Goal: Task Accomplishment & Management: Use online tool/utility

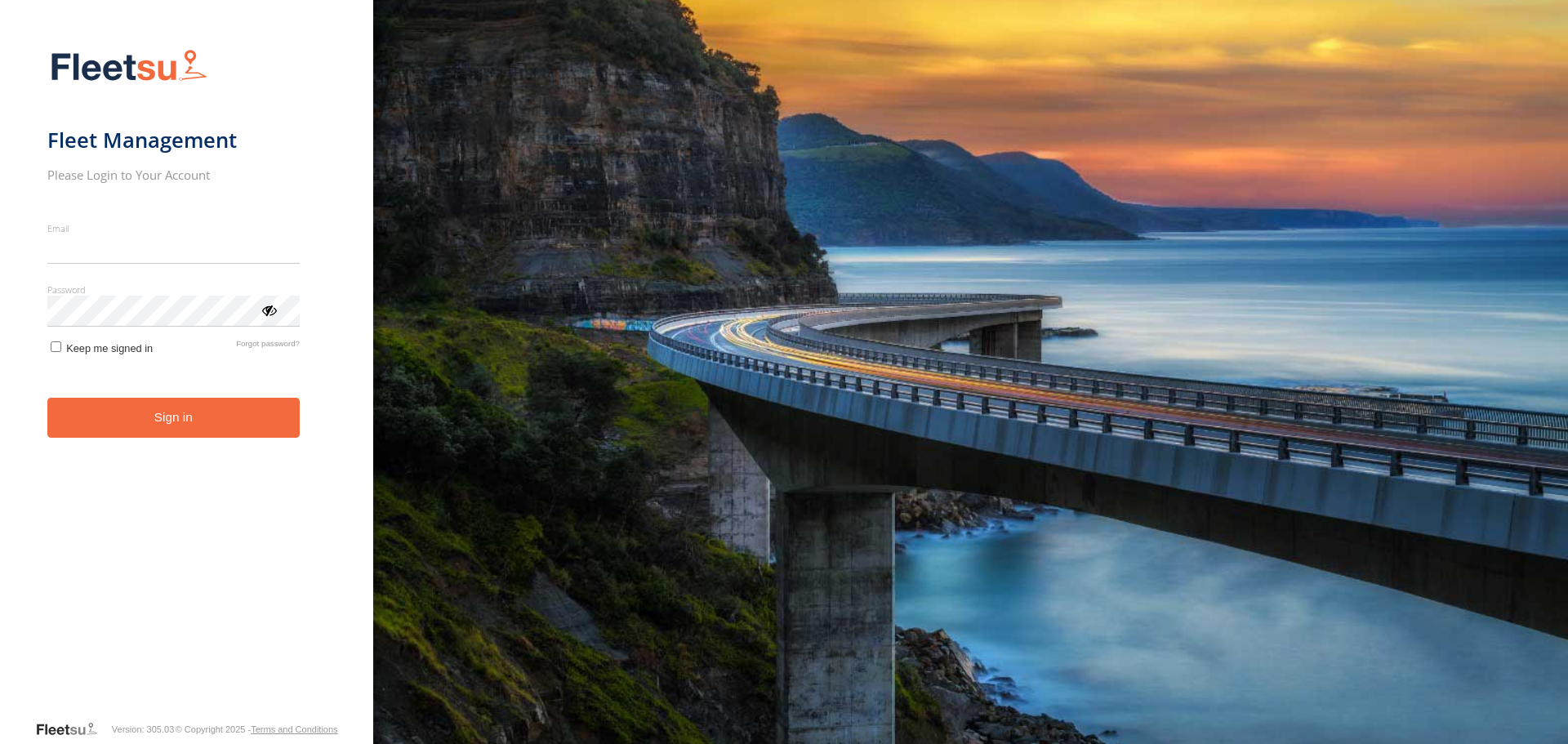
type input "**********"
click at [233, 428] on button "Sign in" at bounding box center [173, 417] width 252 height 40
click at [227, 417] on button "Sign in" at bounding box center [173, 417] width 252 height 40
click at [156, 425] on button "Sign in" at bounding box center [173, 417] width 252 height 40
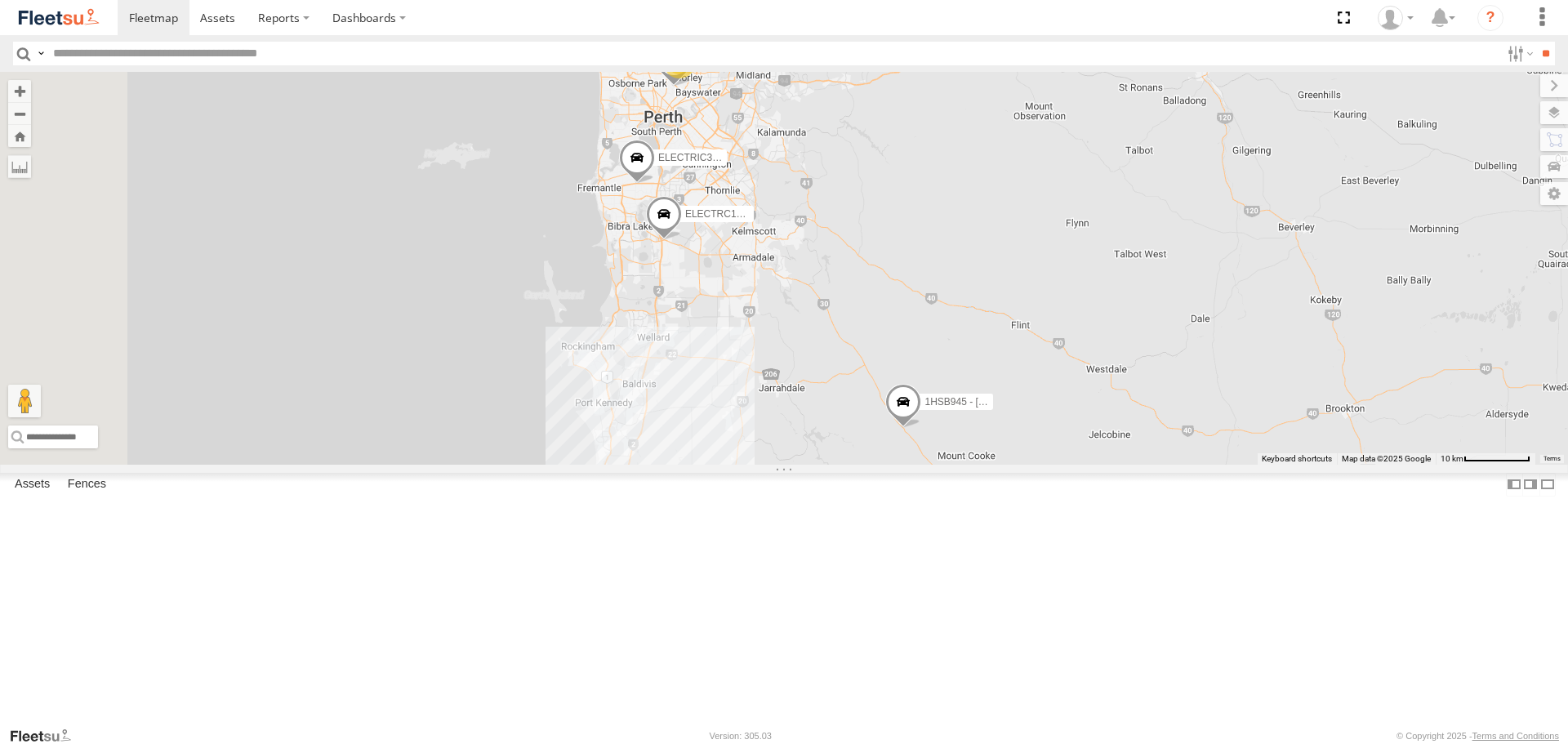
click at [0, 0] on div at bounding box center [0, 0] width 0 height 0
click at [0, 0] on span at bounding box center [0, 0] width 0 height 0
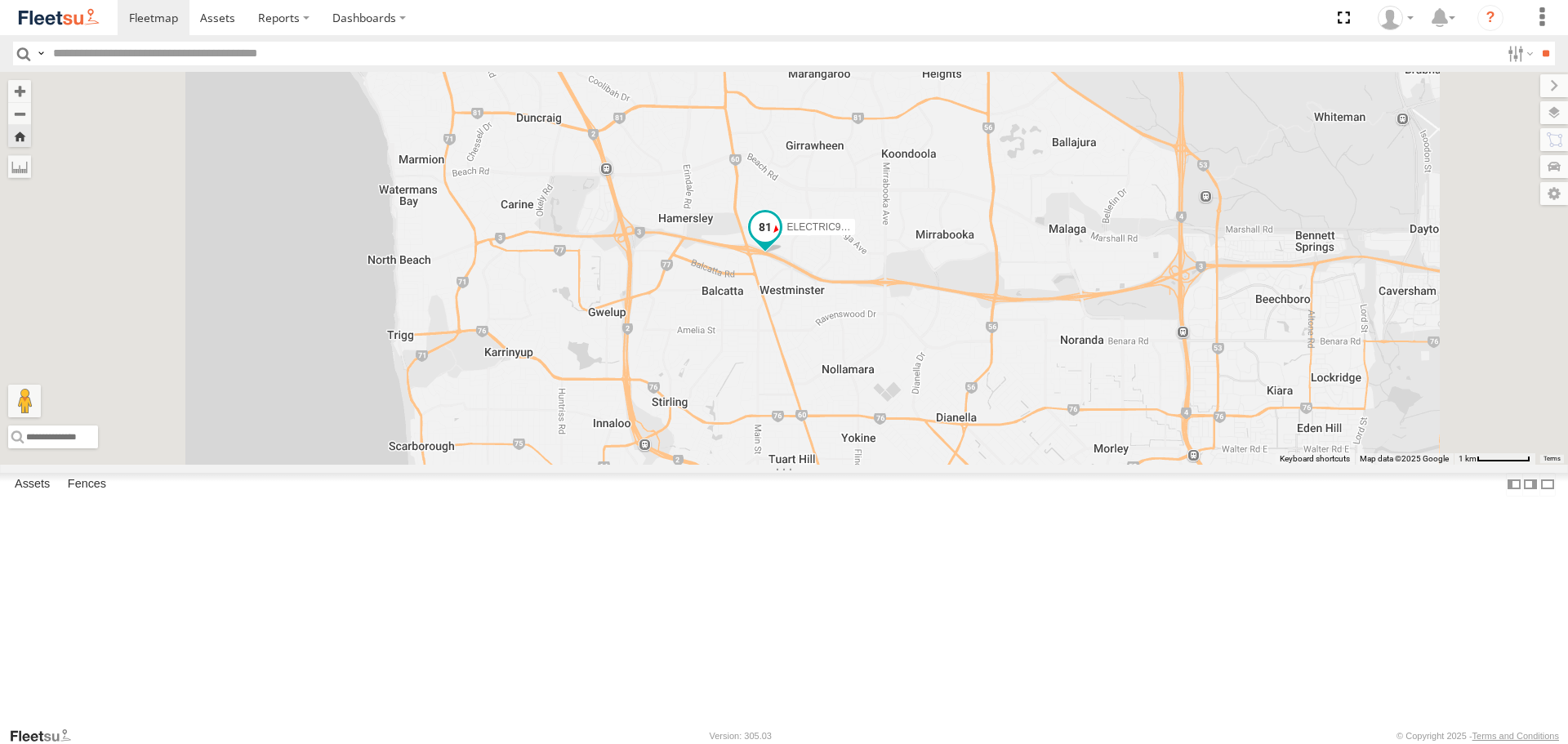
click at [780, 242] on span at bounding box center [764, 227] width 29 height 29
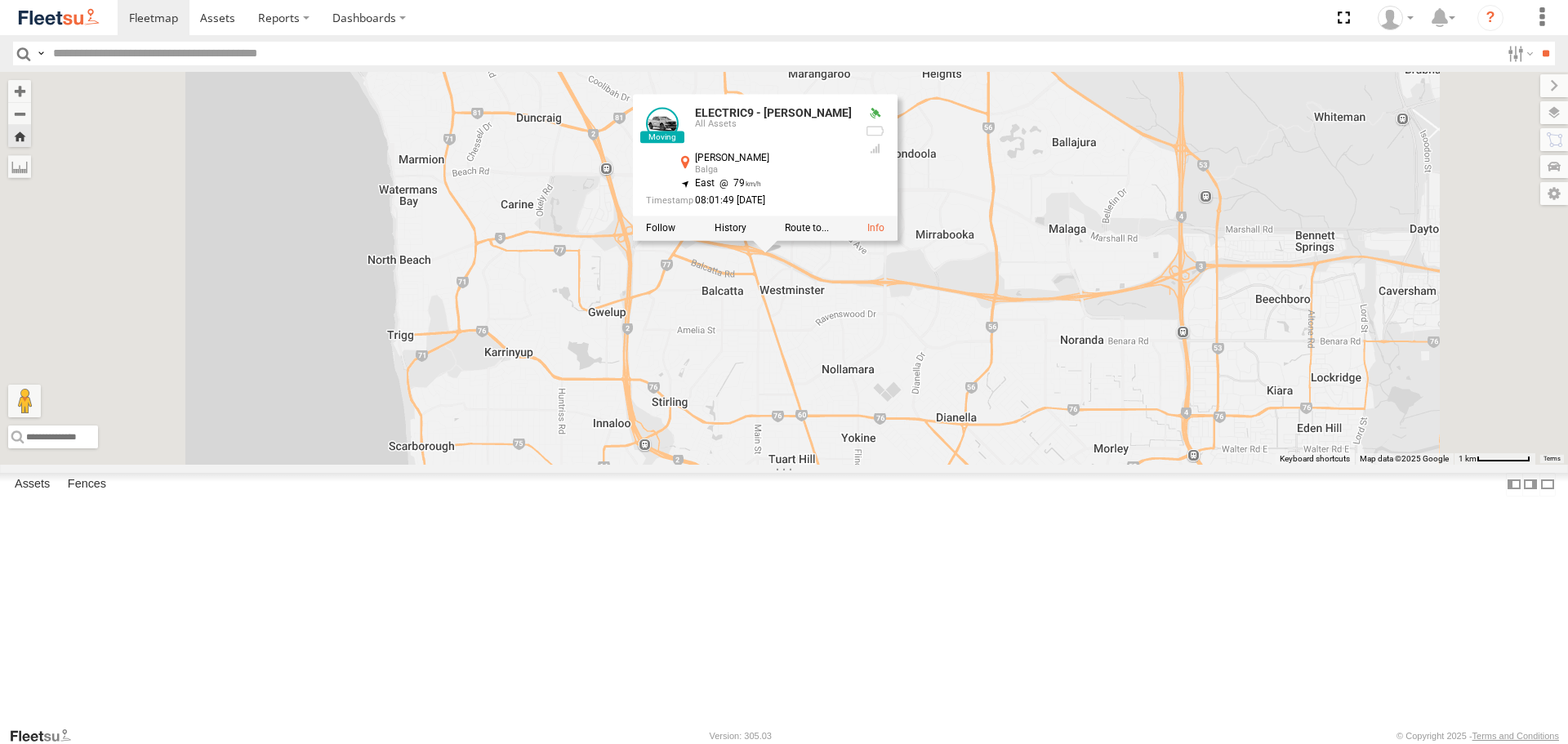
click at [0, 0] on span at bounding box center [0, 0] width 0 height 0
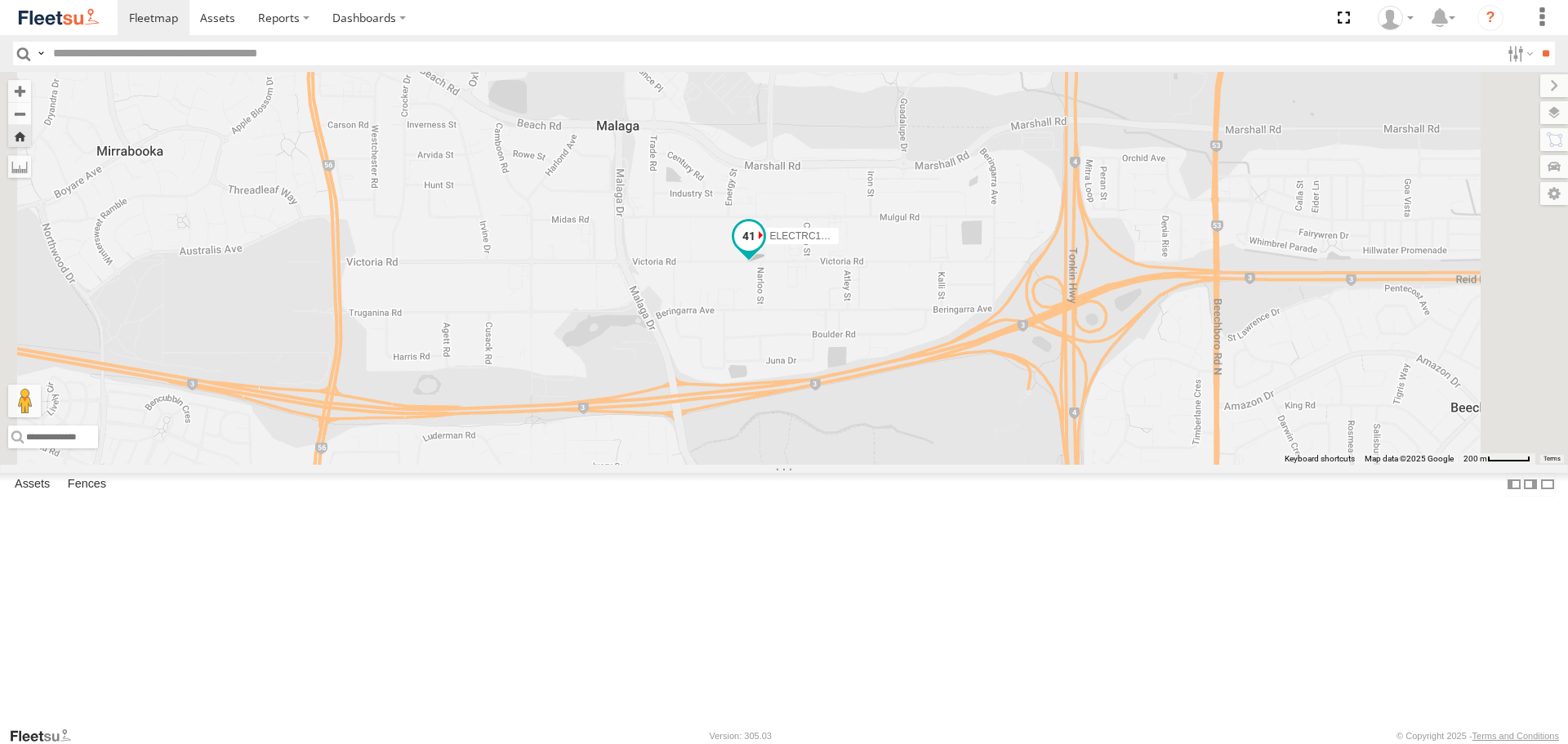
click at [767, 263] on span at bounding box center [748, 241] width 36 height 44
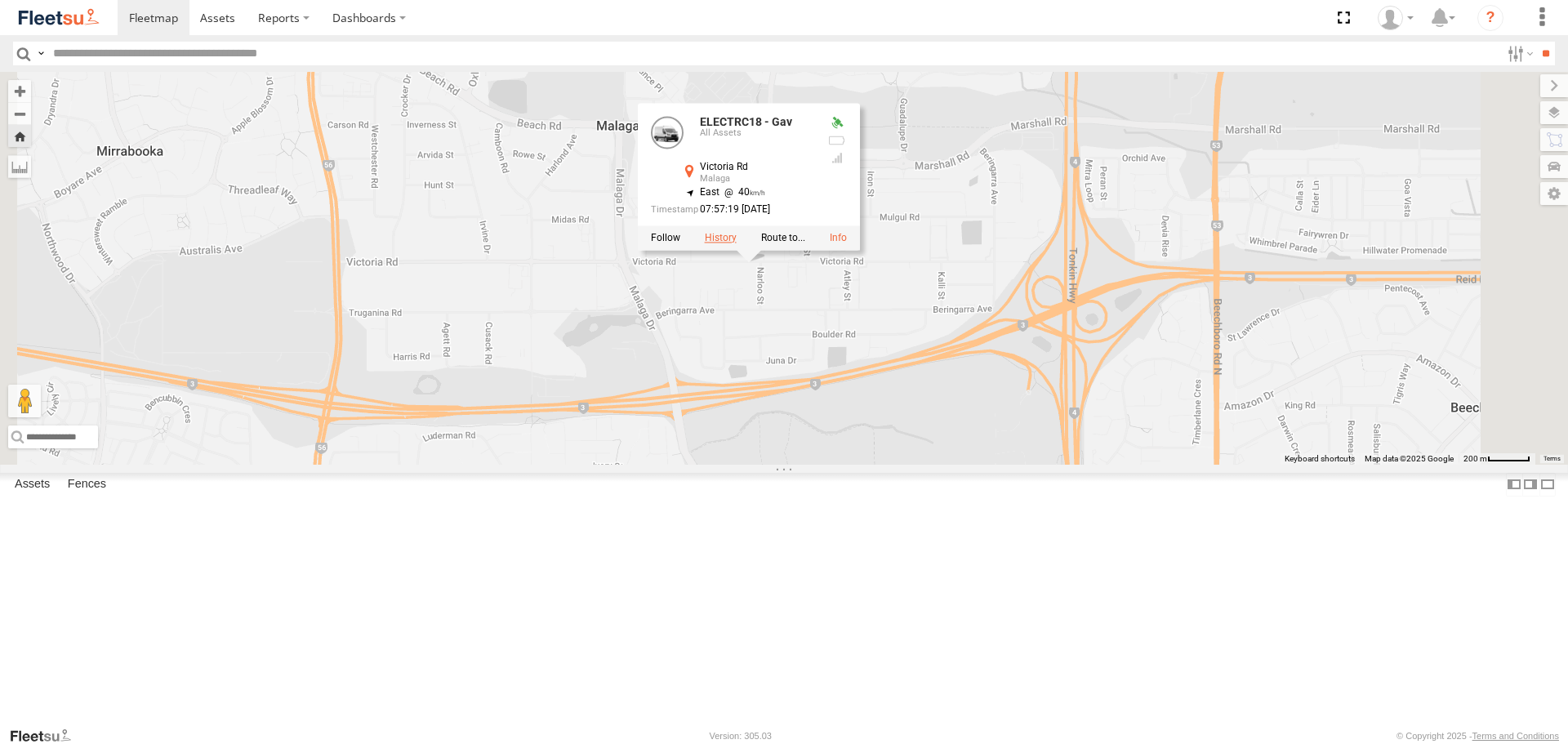
click at [737, 244] on label at bounding box center [721, 238] width 32 height 12
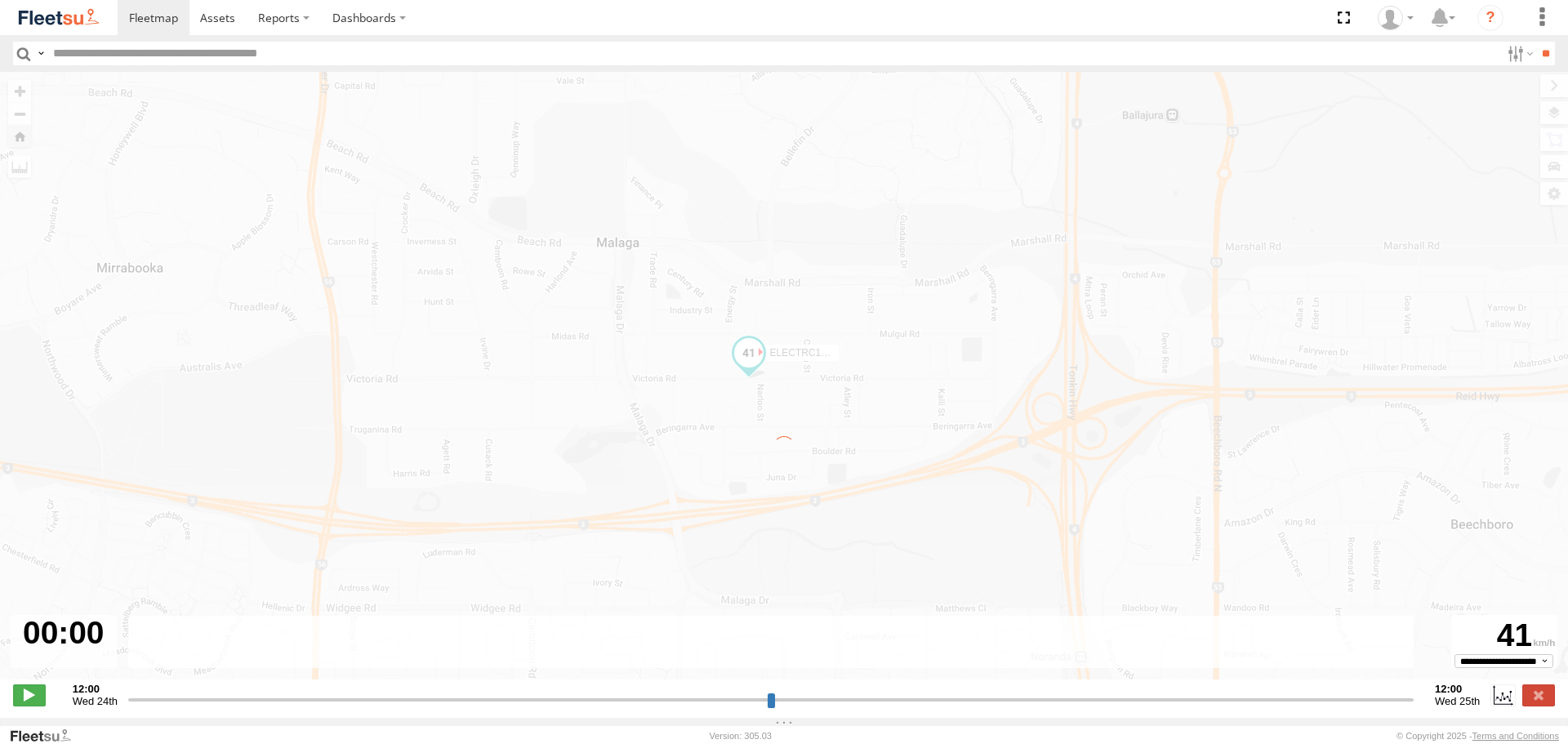
type input "**********"
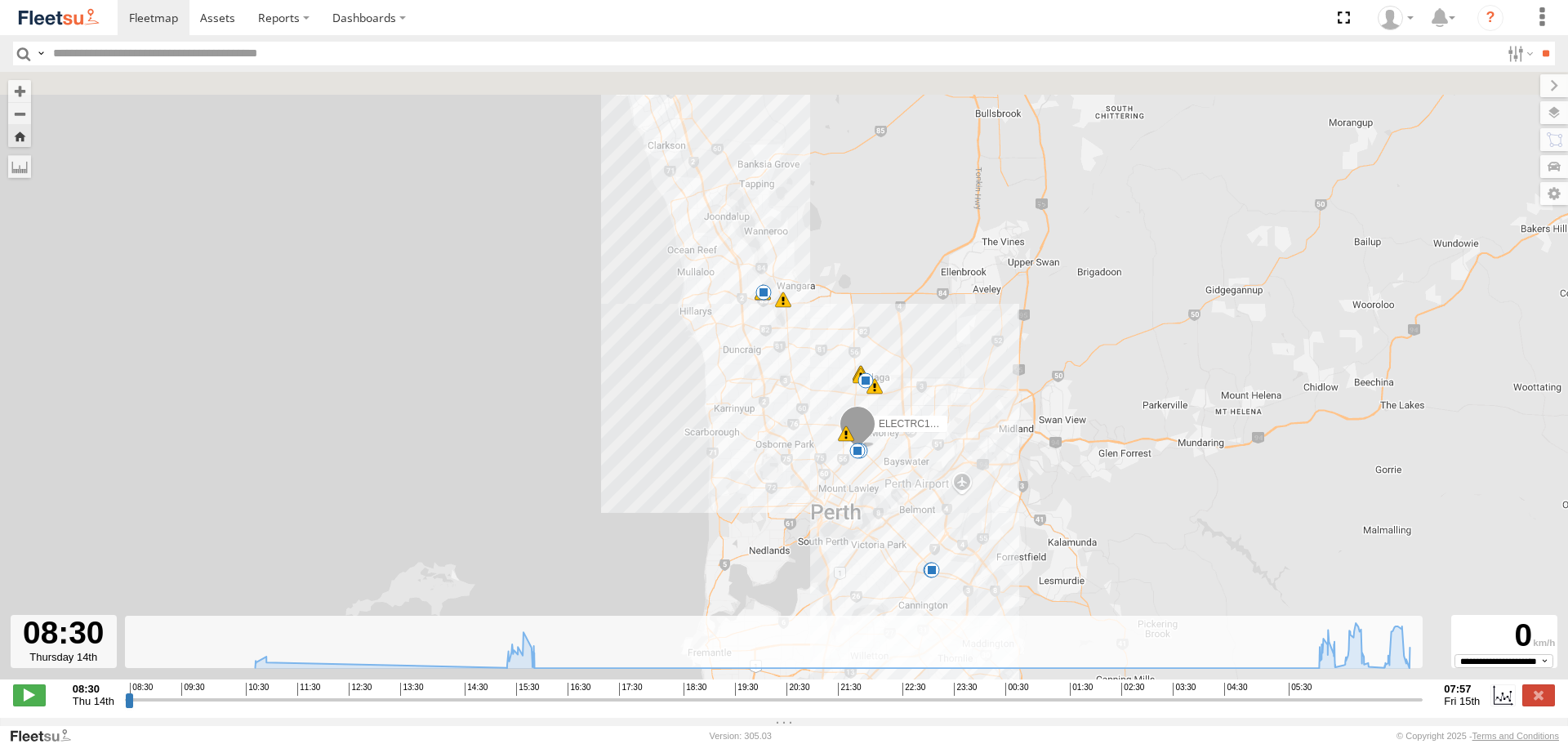
drag, startPoint x: 782, startPoint y: 166, endPoint x: 822, endPoint y: 288, distance: 128.4
click at [822, 288] on div "ELECTRC18 - Gav 10:44 Thu 10:55 Thu 15:24 Thu 15:49 Thu 15:52 Thu 06:17 Fri 06:…" at bounding box center [784, 384] width 1568 height 625
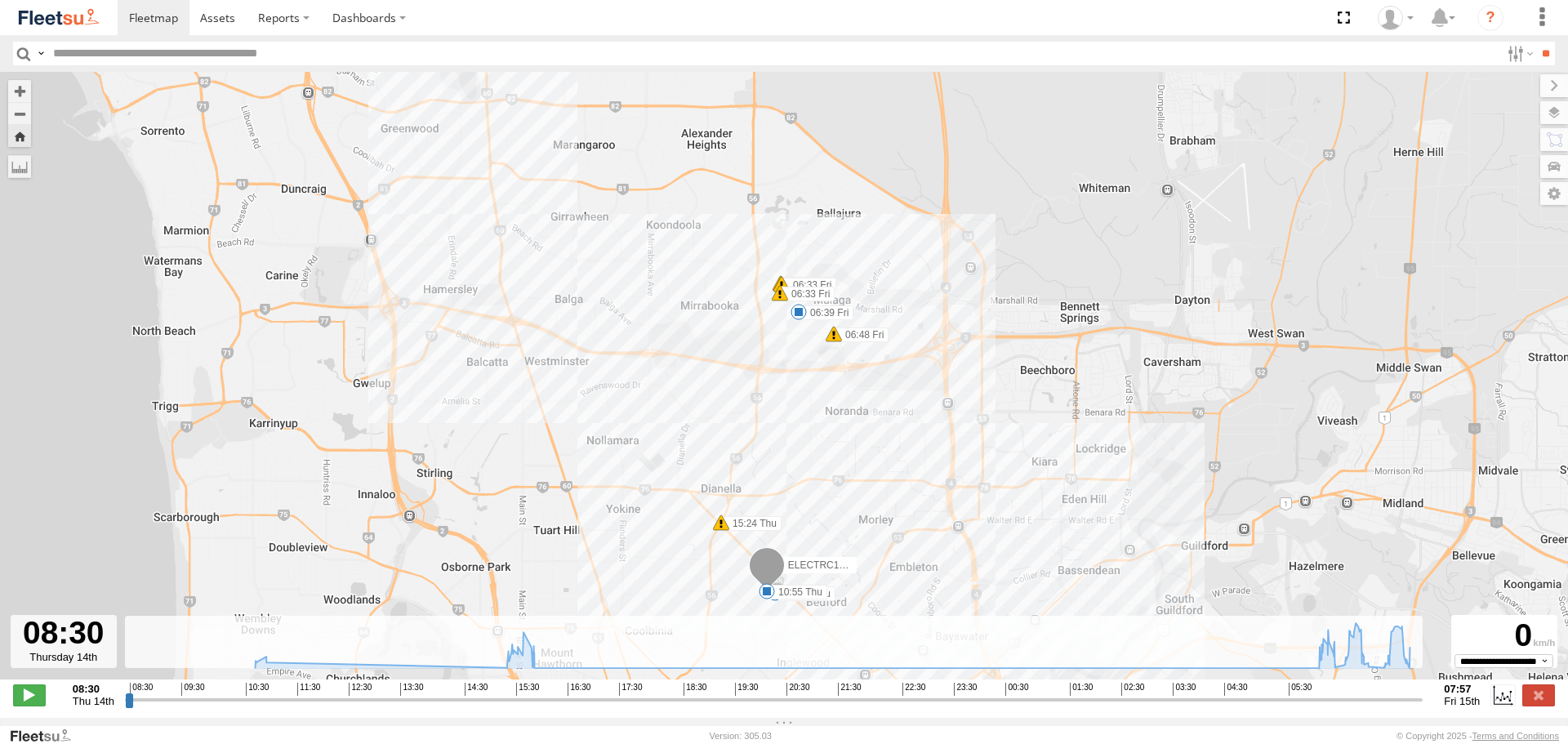
drag, startPoint x: 1264, startPoint y: 428, endPoint x: 961, endPoint y: 125, distance: 428.5
click at [962, 128] on div "ELECTRC18 - Gav 10:44 Thu 10:55 Thu 15:24 Thu 15:49 Thu 15:52 Thu 06:17 Fri 06:…" at bounding box center [784, 384] width 1568 height 625
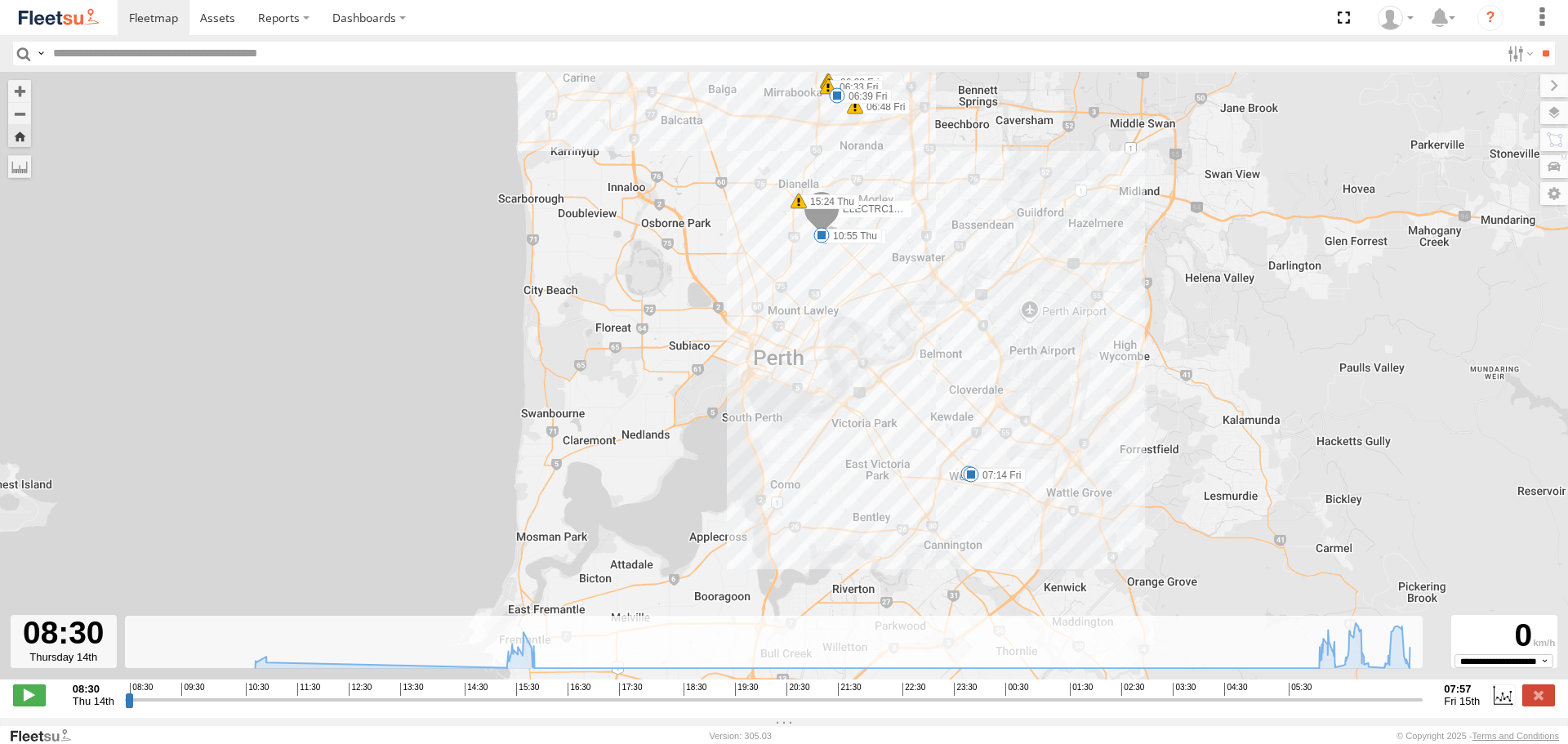
drag, startPoint x: 1206, startPoint y: 481, endPoint x: 1092, endPoint y: 234, distance: 272.0
click at [1092, 234] on div "ELECTRC18 - Gav 10:44 Thu 10:55 Thu 15:24 Thu 15:49 Thu 15:52 Thu 06:17 Fri 06:…" at bounding box center [784, 384] width 1568 height 625
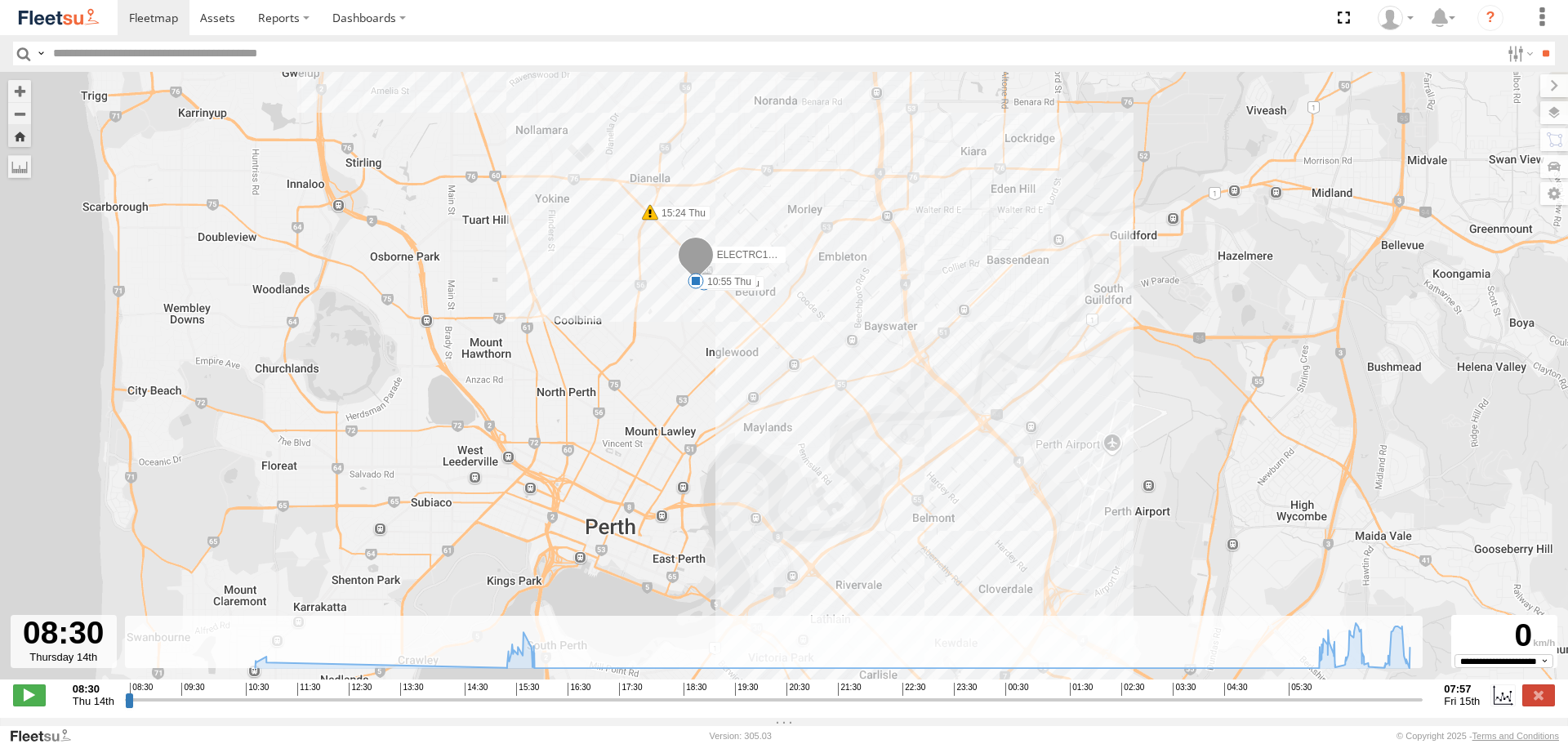
drag, startPoint x: 1055, startPoint y: 311, endPoint x: 1105, endPoint y: 551, distance: 245.2
click at [1105, 551] on div "ELECTRC18 - Gav 10:44 Thu 10:55 Thu 15:24 Thu 15:49 Thu 15:52 Thu 06:17 Fri 06:…" at bounding box center [784, 384] width 1568 height 625
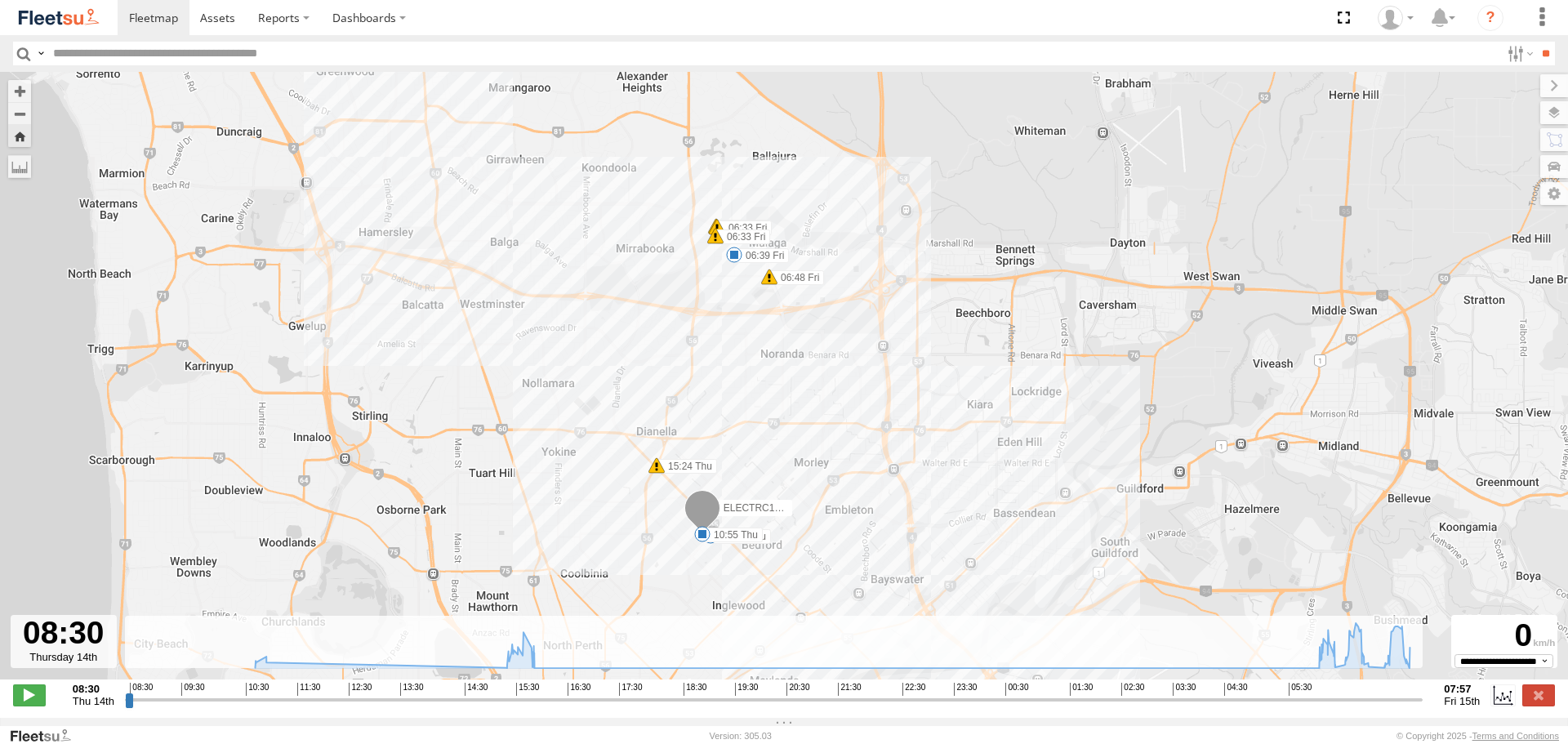
drag, startPoint x: 973, startPoint y: 301, endPoint x: 977, endPoint y: 433, distance: 132.1
click at [977, 433] on div "ELECTRC18 - Gav 10:44 Thu 10:55 Thu 15:24 Thu 15:49 Thu 15:52 Thu 06:17 Fri 06:…" at bounding box center [784, 384] width 1568 height 625
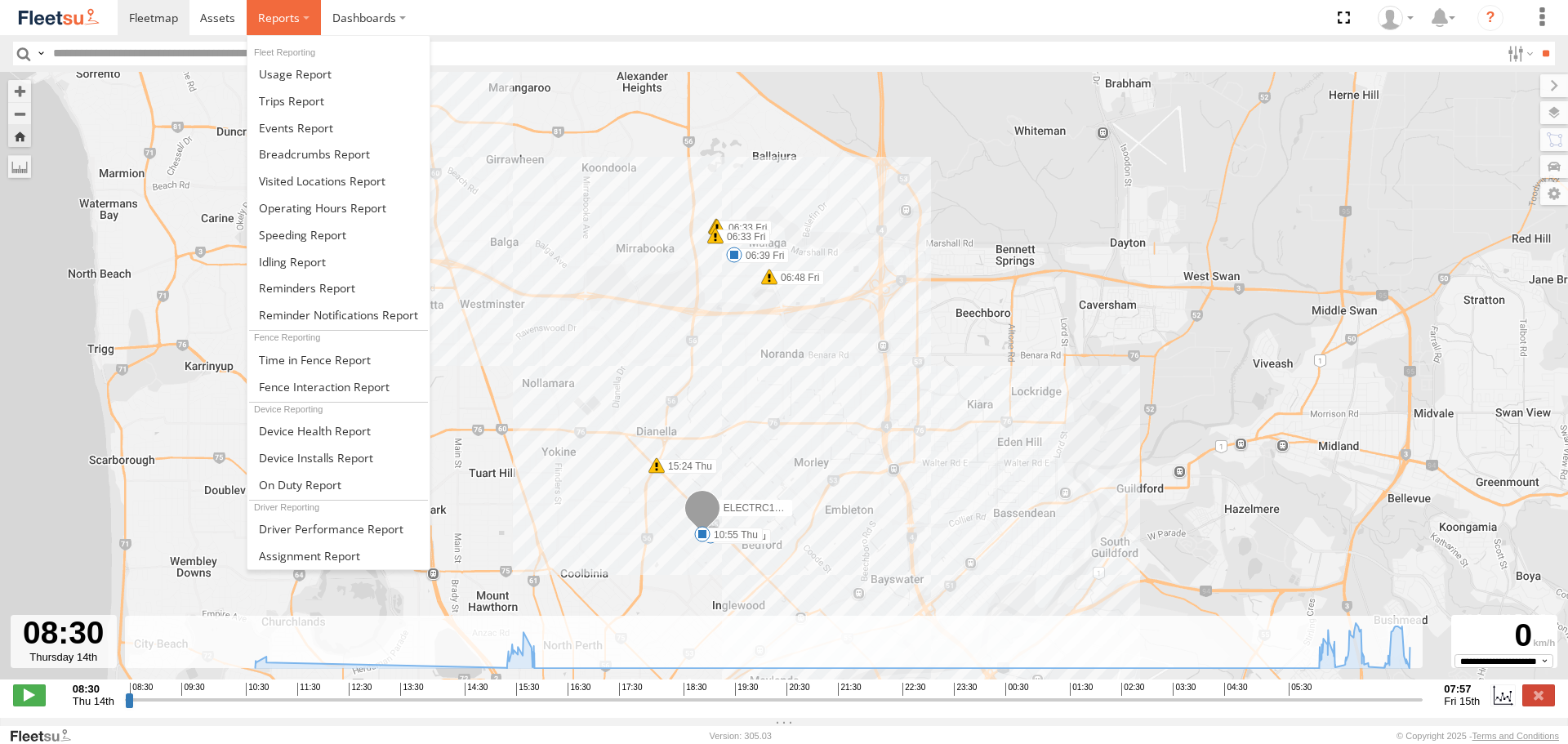
click at [301, 18] on label at bounding box center [284, 18] width 75 height 36
click at [294, 105] on span at bounding box center [292, 100] width 66 height 15
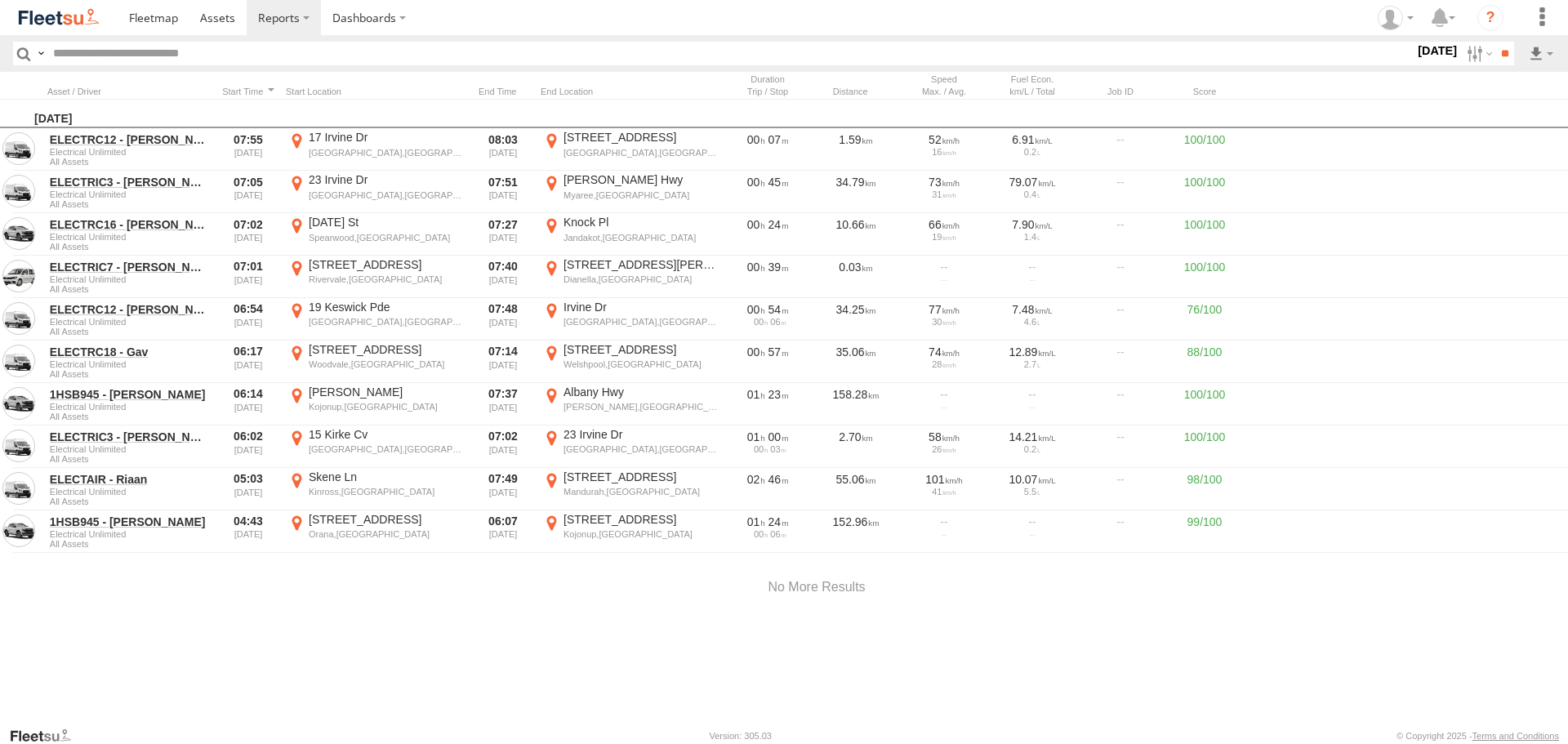
click at [95, 25] on img at bounding box center [59, 17] width 85 height 22
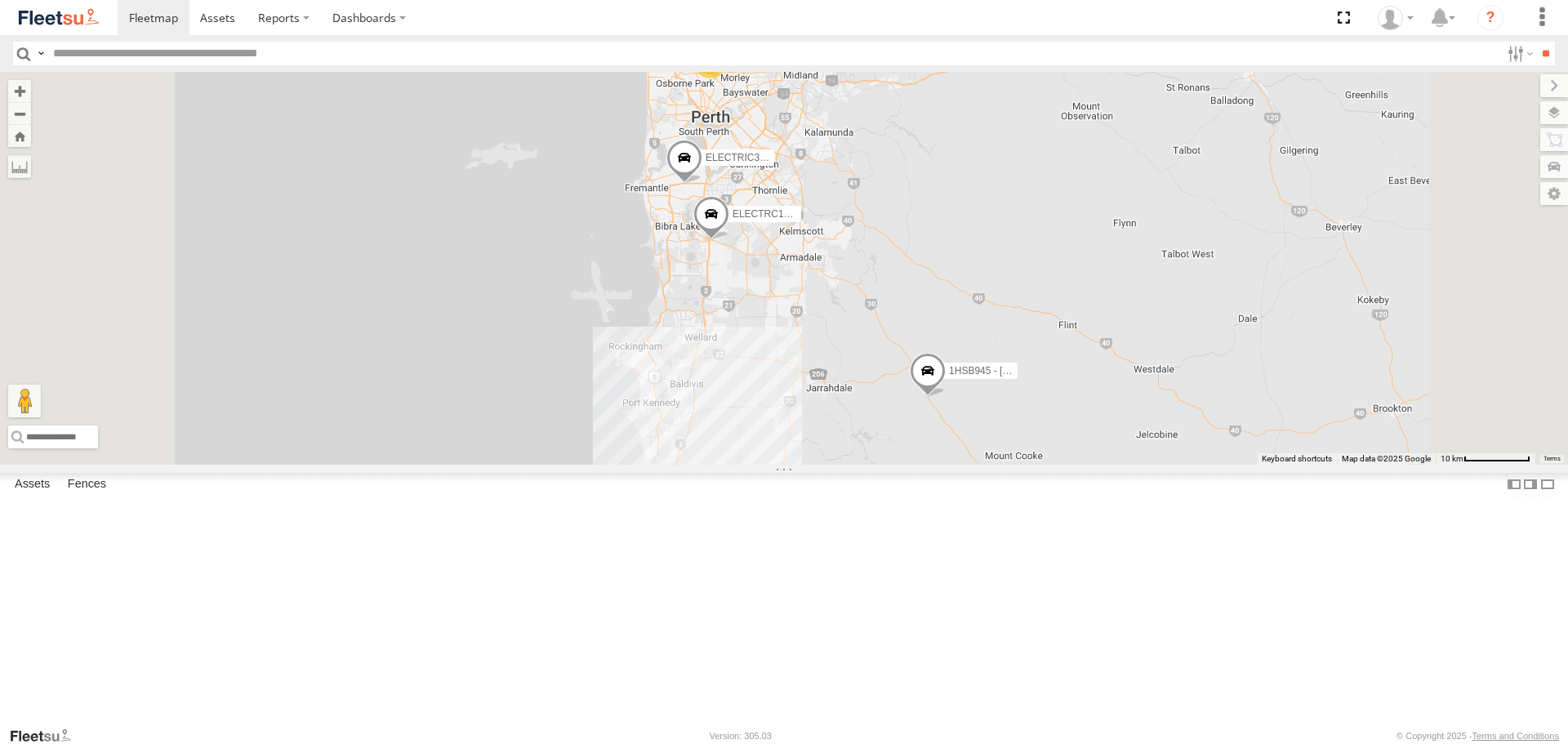
click at [0, 0] on span at bounding box center [0, 0] width 0 height 0
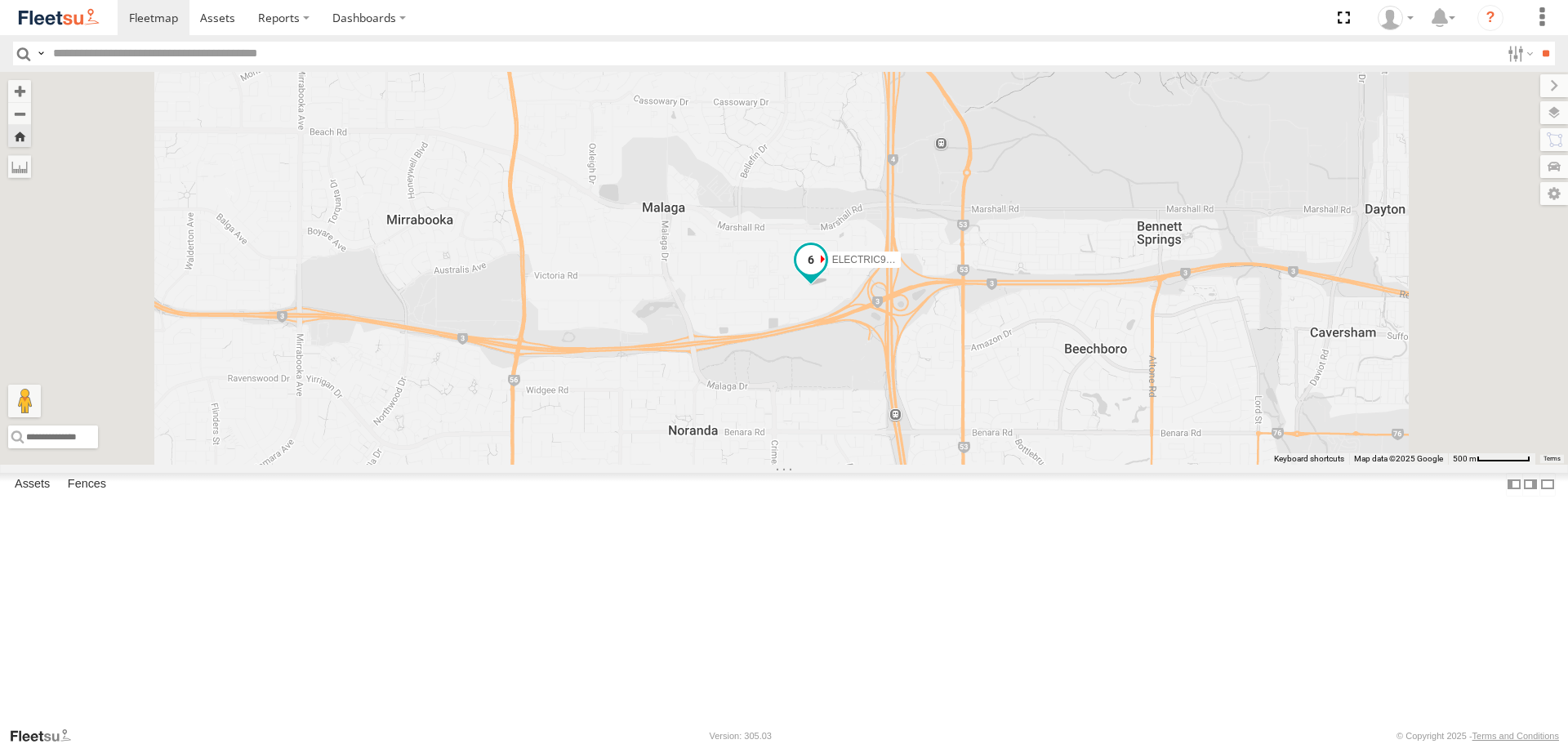
click at [829, 286] on span at bounding box center [811, 265] width 36 height 44
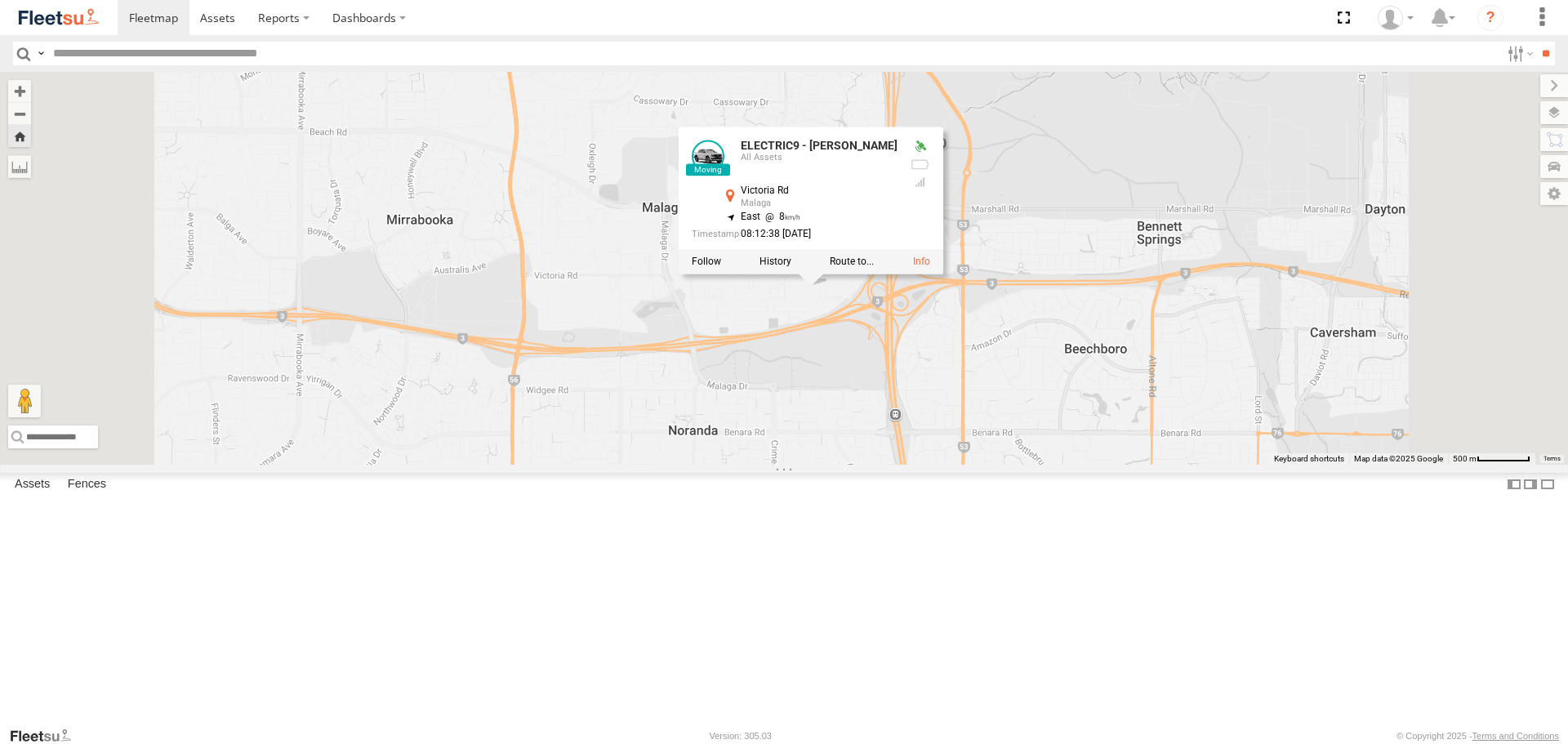
click at [1059, 444] on div "ELECTRIC9 - Aaron ELECTRIC9 - Aaron All Assets Victoria Rd Malaga -31.8625 , 11…" at bounding box center [784, 268] width 1568 height 392
